Goal: Task Accomplishment & Management: Use online tool/utility

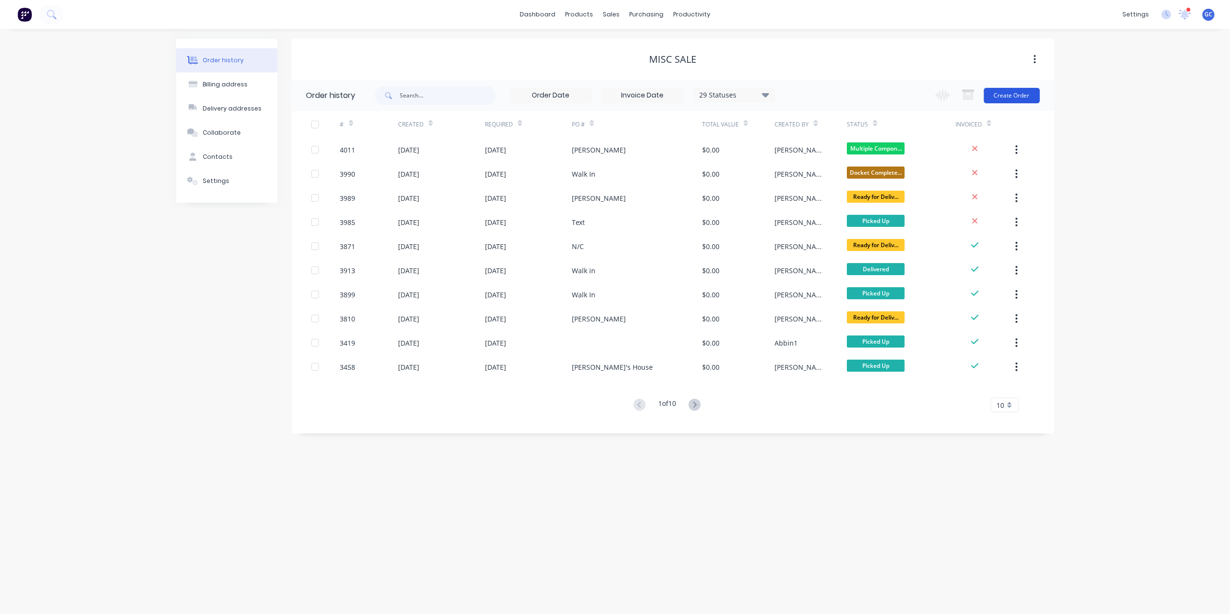
click at [1002, 89] on button "Create Order" at bounding box center [1012, 95] width 56 height 15
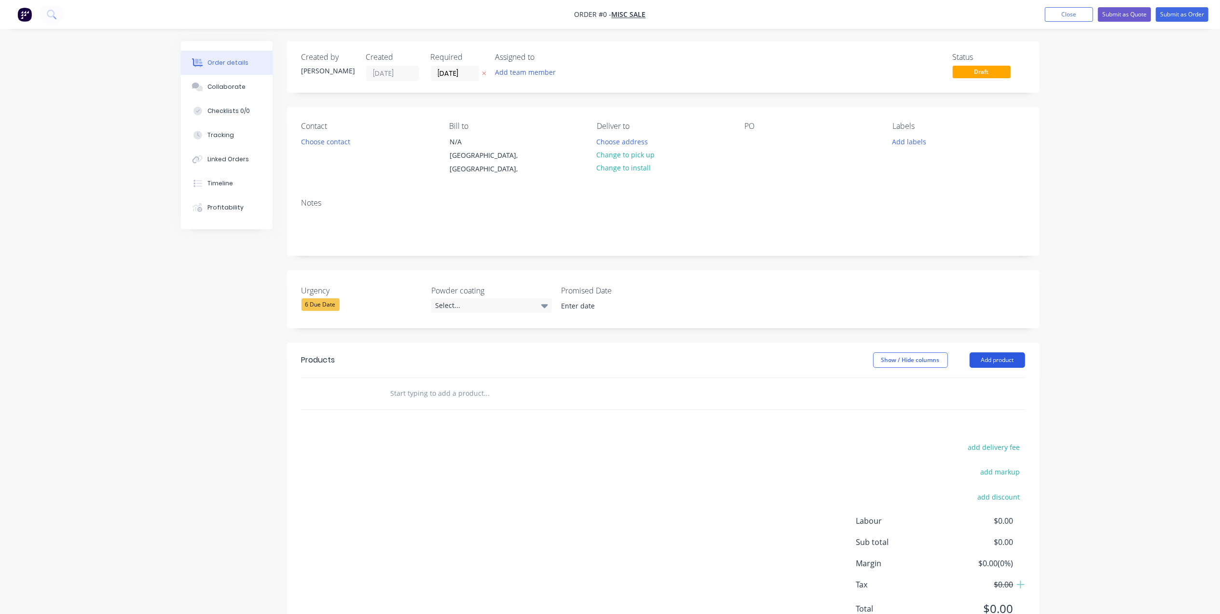
click at [1007, 352] on button "Add product" at bounding box center [997, 359] width 55 height 15
click at [982, 397] on div "Basic product" at bounding box center [979, 404] width 74 height 14
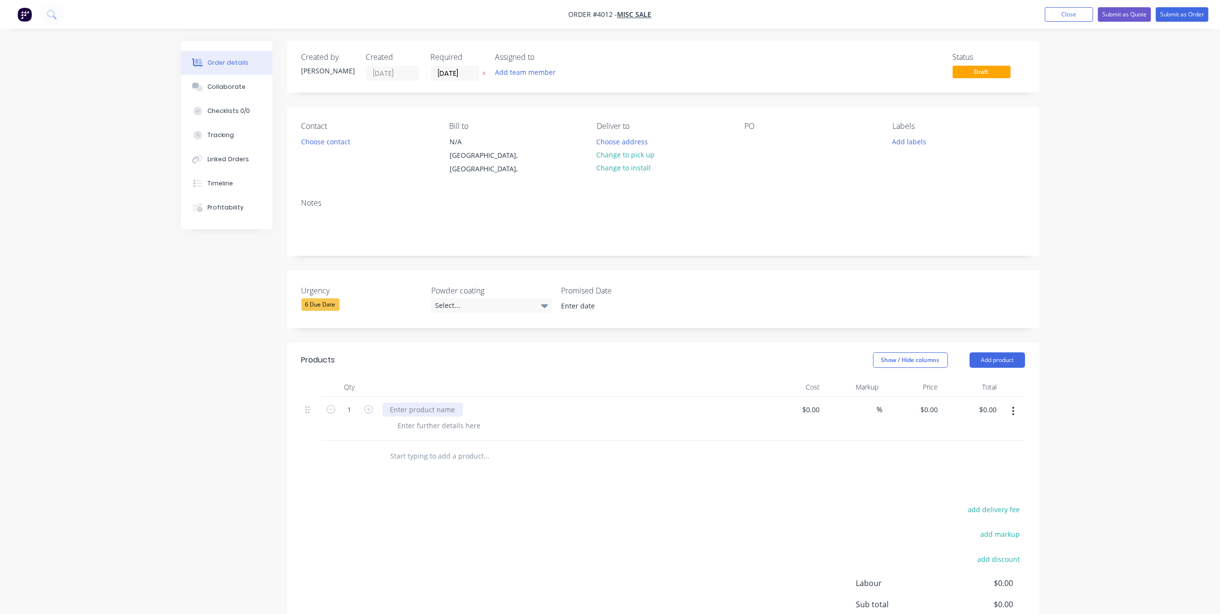
click at [418, 404] on div at bounding box center [423, 409] width 81 height 14
click at [419, 419] on div at bounding box center [439, 425] width 98 height 14
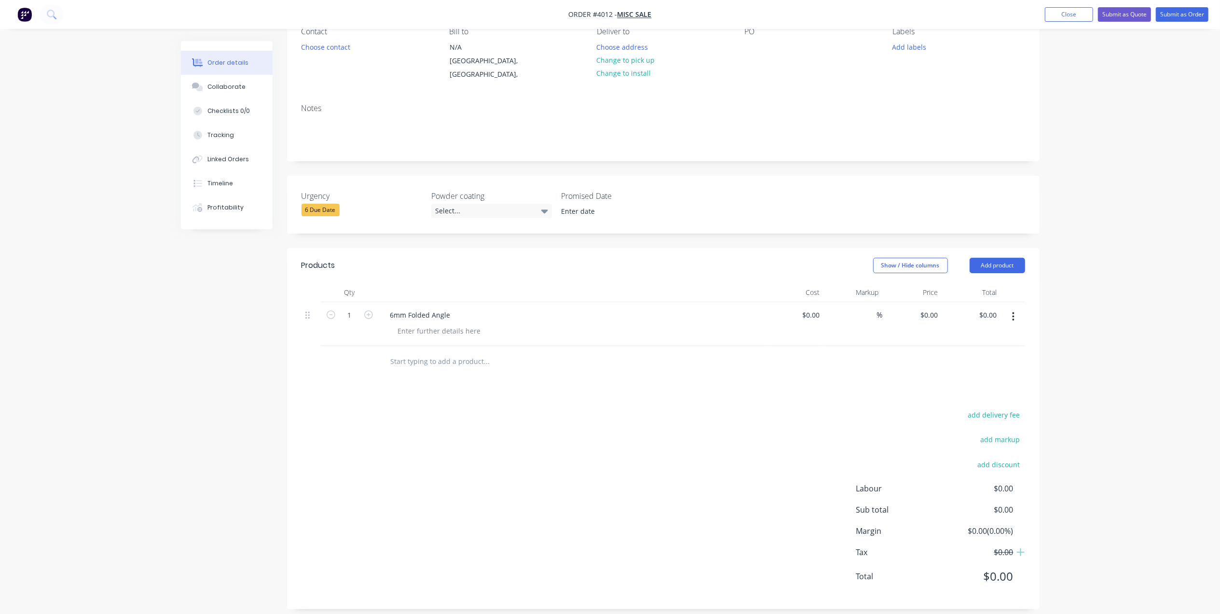
click at [425, 329] on div "6mm Folded Angle" at bounding box center [572, 324] width 386 height 44
click at [434, 324] on div at bounding box center [439, 331] width 98 height 14
drag, startPoint x: 578, startPoint y: 452, endPoint x: 637, endPoint y: 412, distance: 71.2
click at [580, 450] on div "add delivery fee add markup add discount Labour $0.00 Sub total $0.00 Margin $0…" at bounding box center [664, 501] width 724 height 186
click at [1000, 264] on header "Products Show / Hide columns Add product" at bounding box center [663, 265] width 753 height 35
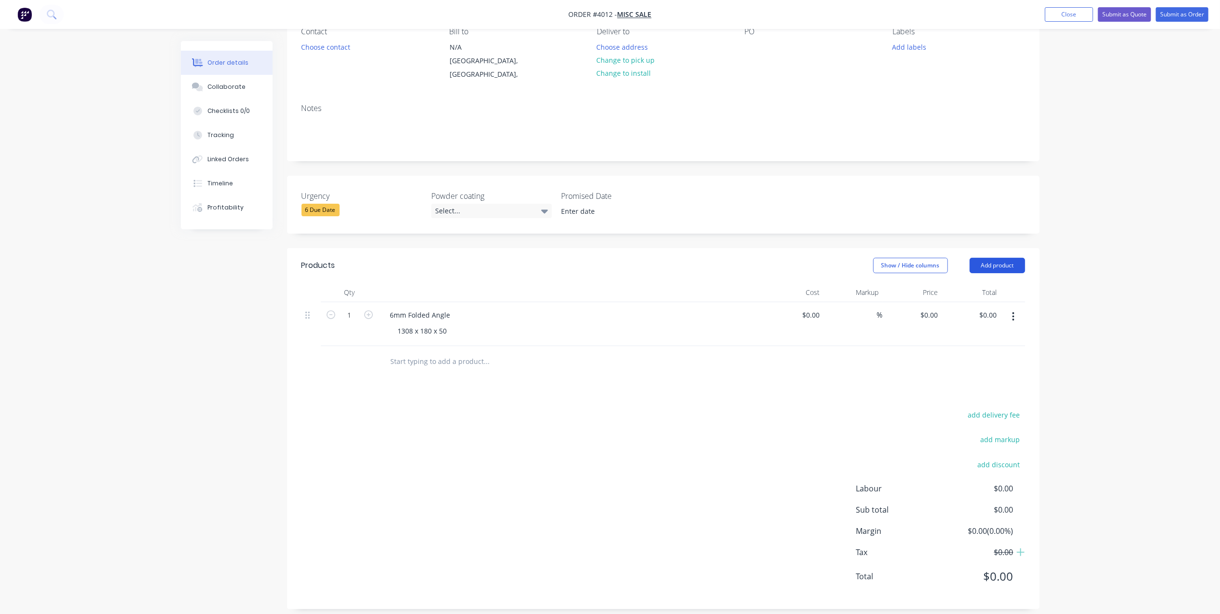
click at [1018, 258] on button "Add product" at bounding box center [997, 265] width 55 height 15
click at [966, 305] on div "Basic product" at bounding box center [979, 309] width 74 height 14
click at [416, 352] on div at bounding box center [423, 359] width 81 height 14
click at [452, 308] on div "6mm Folded Angle" at bounding box center [421, 315] width 76 height 14
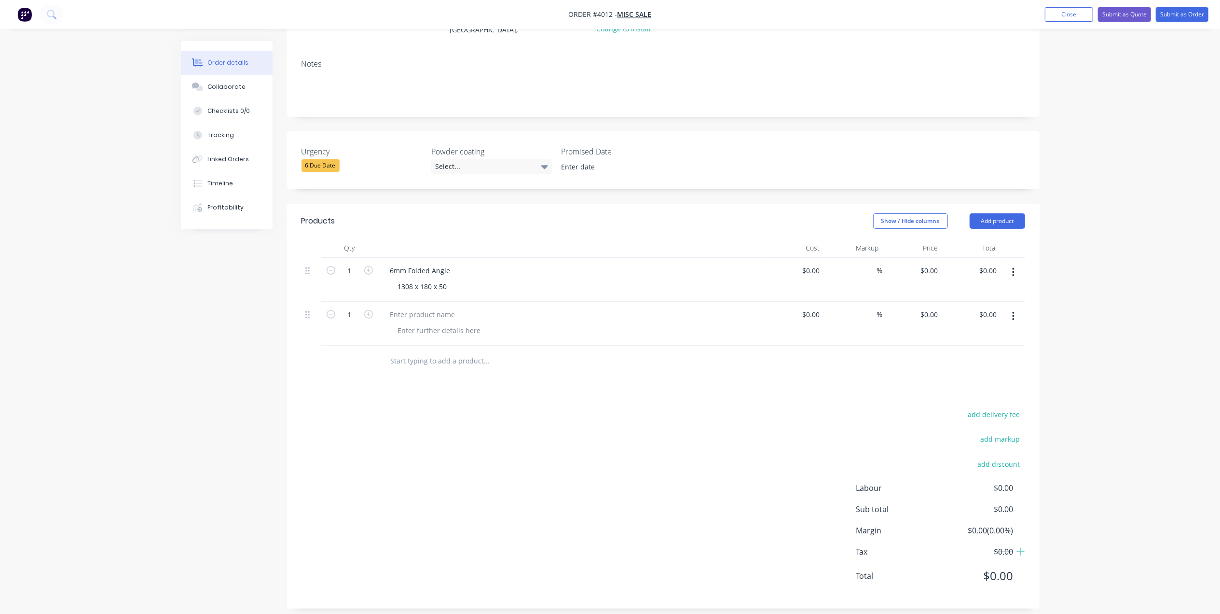
click at [458, 263] on div "6mm Folded Angle" at bounding box center [572, 270] width 378 height 14
click at [454, 263] on div "6mm Folded Angle" at bounding box center [421, 270] width 76 height 14
